Goal: Task Accomplishment & Management: Complete application form

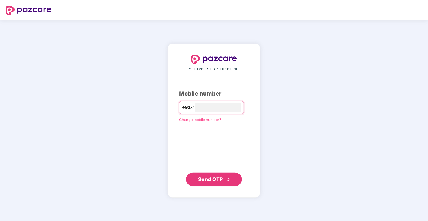
type input "**********"
click at [214, 177] on span "Send OTP" at bounding box center [210, 179] width 25 height 6
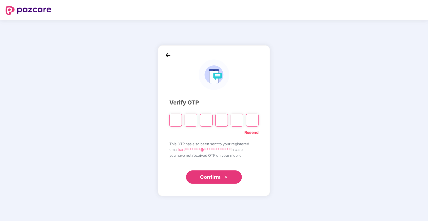
paste input "*"
type input "*"
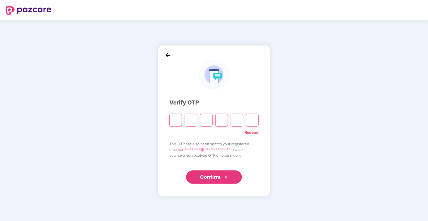
type input "*"
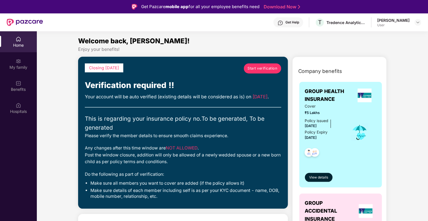
click at [258, 69] on span "Start verification" at bounding box center [262, 69] width 30 height 6
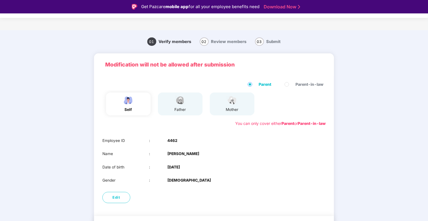
scroll to position [16, 0]
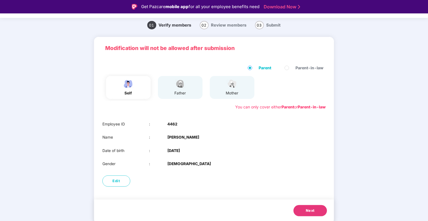
click at [311, 208] on span "Next" at bounding box center [310, 211] width 9 height 6
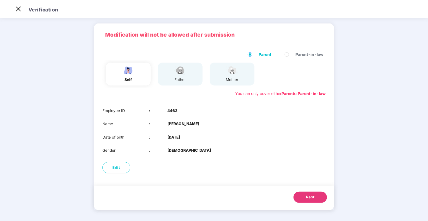
scroll to position [3, 0]
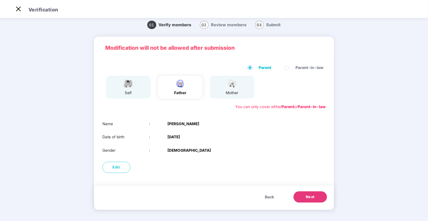
click at [306, 197] on span "Next" at bounding box center [310, 197] width 9 height 6
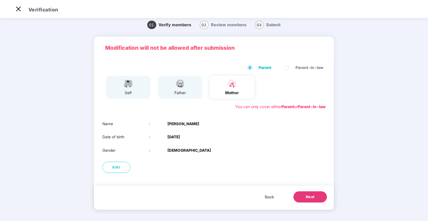
click at [310, 199] on span "Next" at bounding box center [310, 197] width 9 height 6
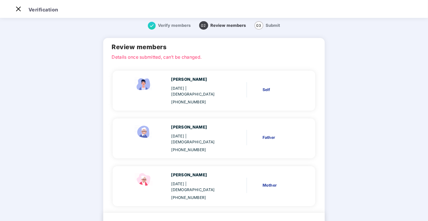
scroll to position [18, 0]
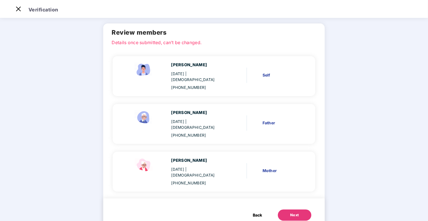
click at [290, 212] on div "Next" at bounding box center [294, 215] width 9 height 6
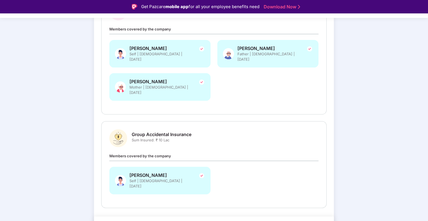
scroll to position [105, 0]
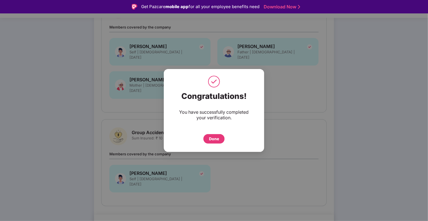
click at [218, 138] on div "Done" at bounding box center [214, 139] width 10 height 6
